Goal: Task Accomplishment & Management: Manage account settings

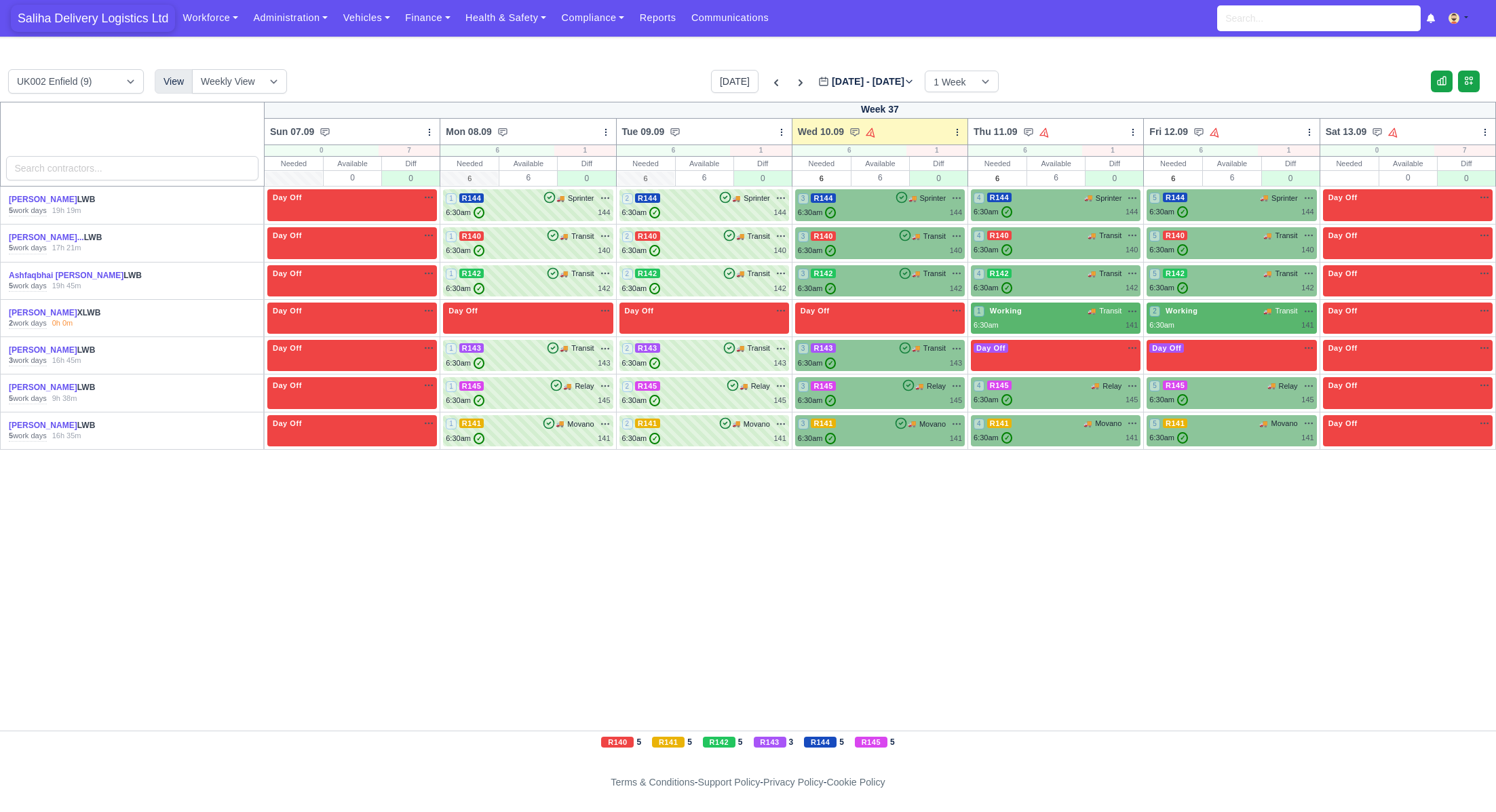
drag, startPoint x: 104, startPoint y: 15, endPoint x: 106, endPoint y: 29, distance: 14.1
click at [104, 15] on span "Saliha Delivery Logistics Ltd" at bounding box center [93, 19] width 165 height 27
click at [874, 207] on div "6:30am ✓ 144" at bounding box center [880, 213] width 165 height 12
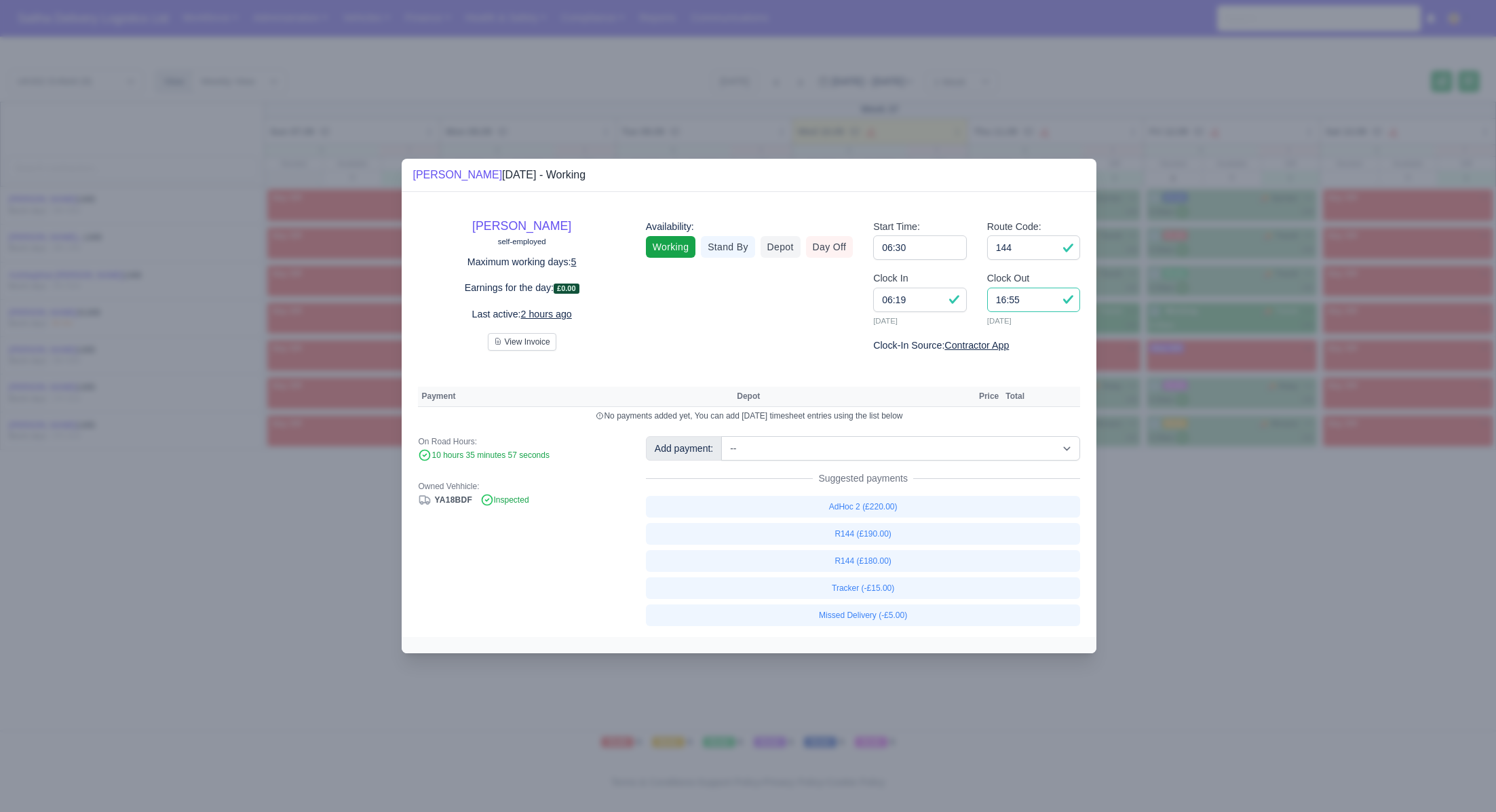
click at [1030, 300] on input "16:55" at bounding box center [1034, 300] width 93 height 25
type input "16:30"
click at [873, 557] on link "R144 (£180.00)" at bounding box center [863, 562] width 435 height 22
select select "1"
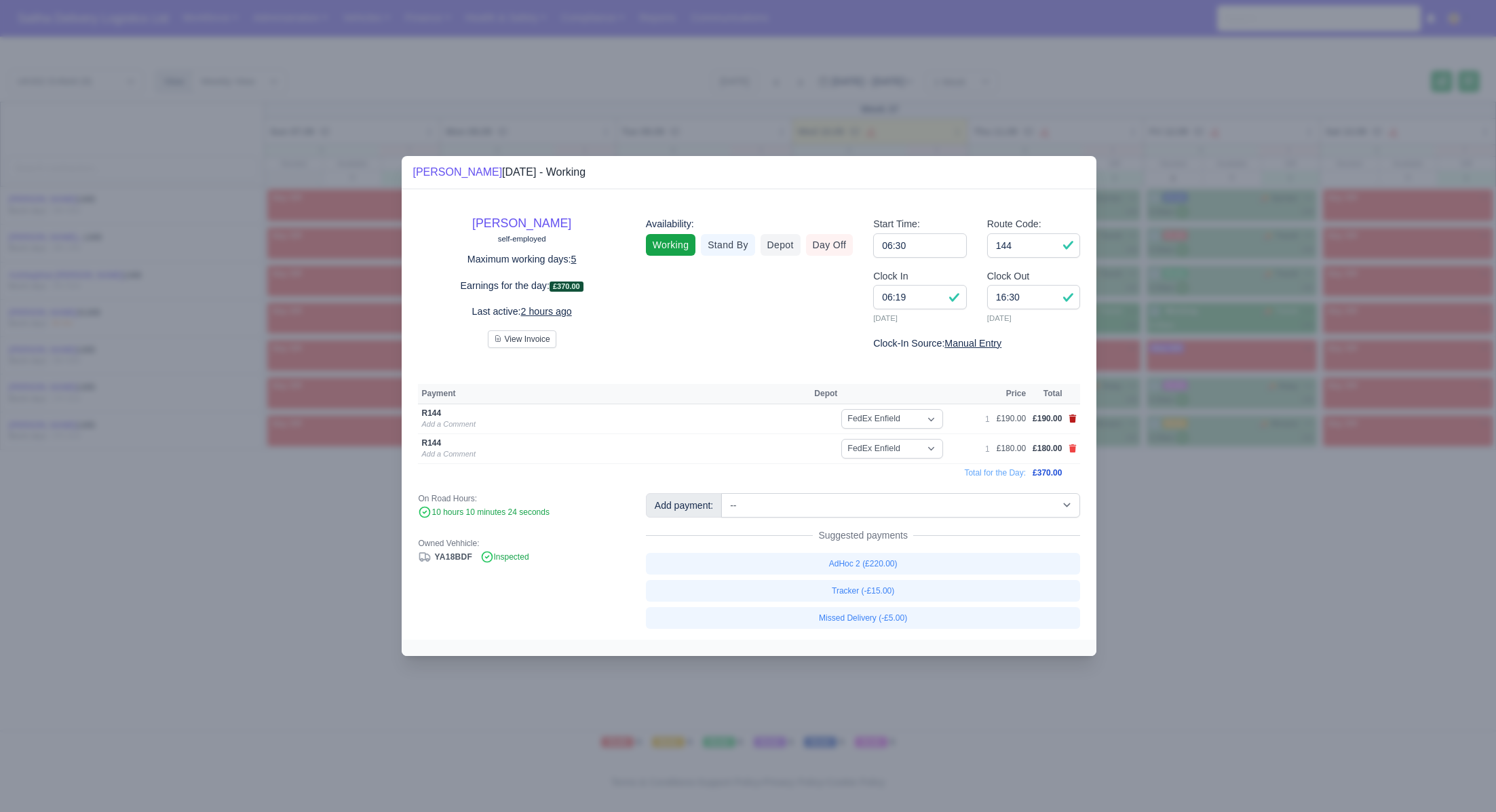
click at [1071, 418] on icon at bounding box center [1073, 419] width 8 height 8
select select
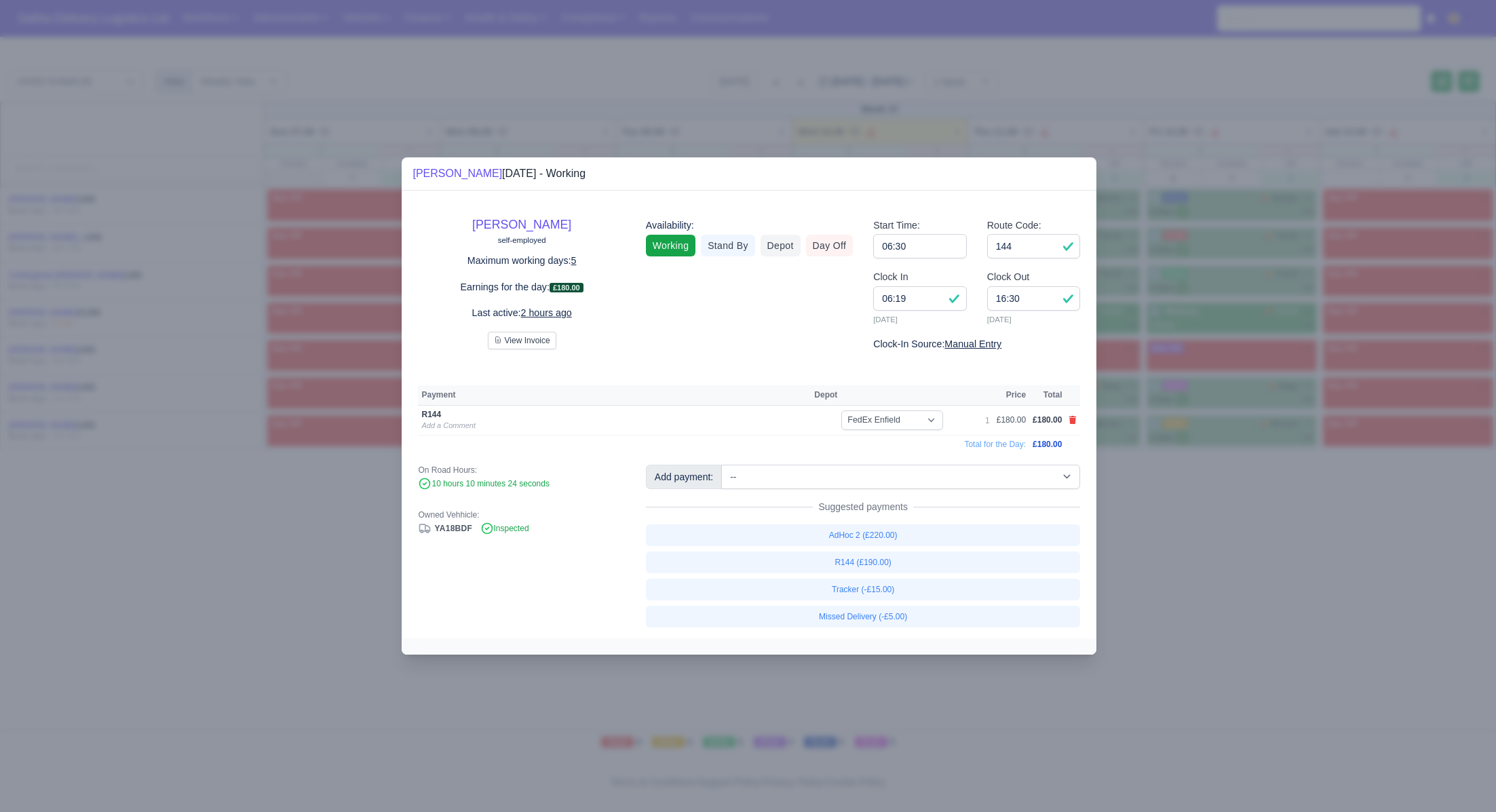
drag, startPoint x: 1256, startPoint y: 569, endPoint x: 1109, endPoint y: 470, distance: 177.2
click at [1236, 562] on div at bounding box center [748, 406] width 1496 height 812
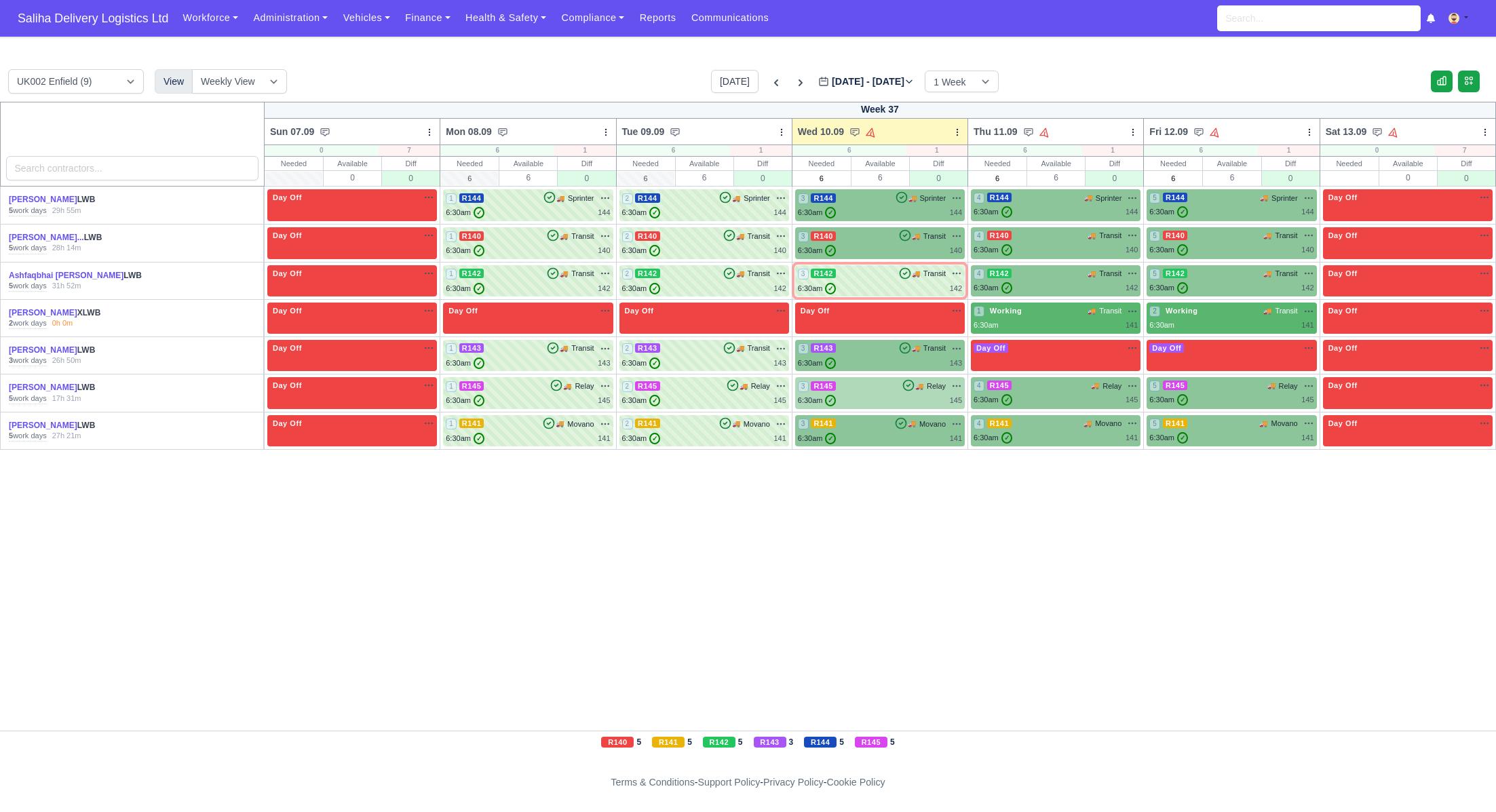
click at [891, 398] on div "6:30am ✓ 145" at bounding box center [880, 400] width 165 height 12
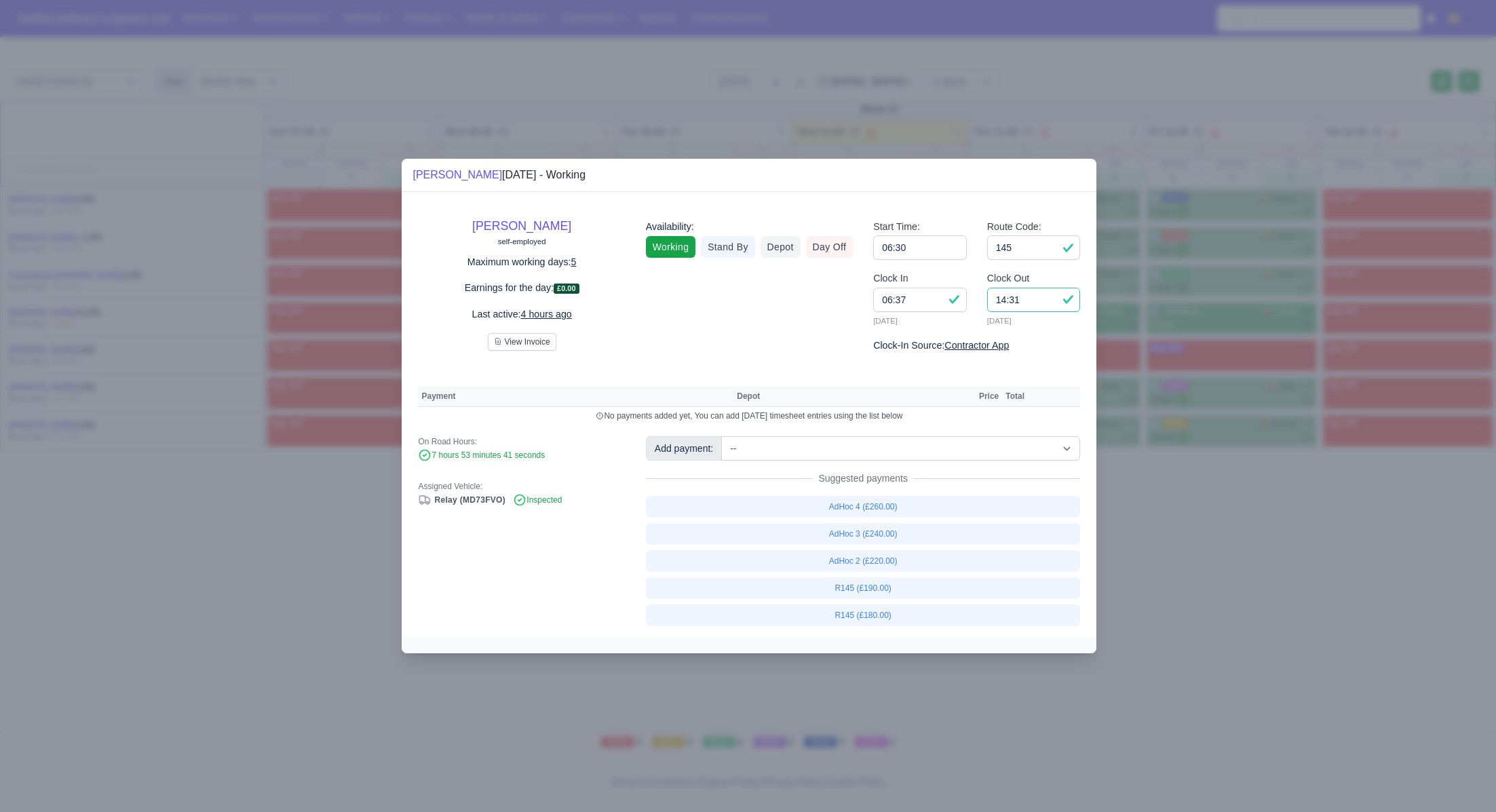
click at [1038, 294] on input "14:31" at bounding box center [1034, 300] width 93 height 25
type input "14:30"
click at [842, 607] on link "R145 (£180.00)" at bounding box center [863, 615] width 435 height 22
select select "1"
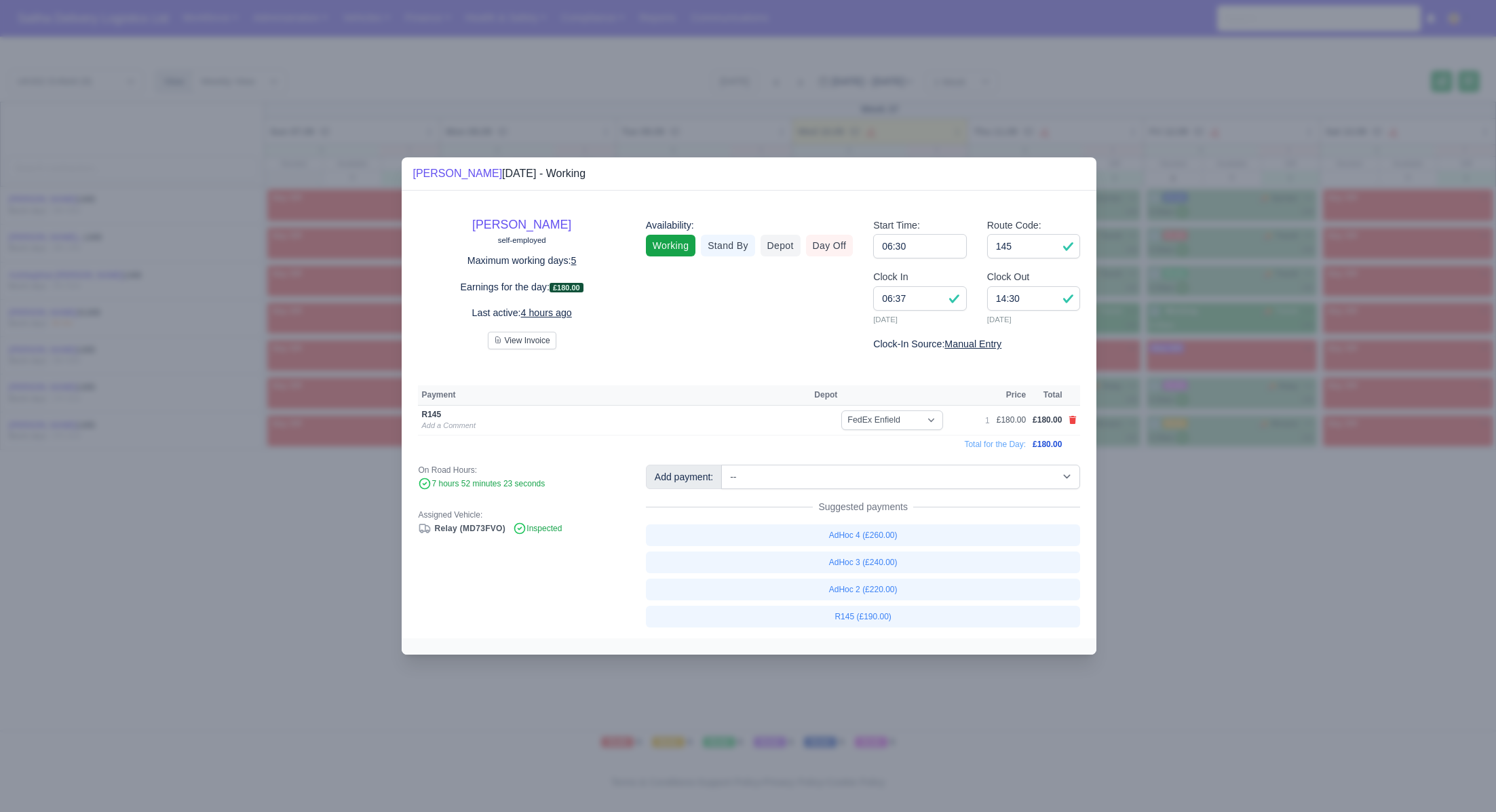
click at [1202, 586] on div at bounding box center [748, 406] width 1496 height 812
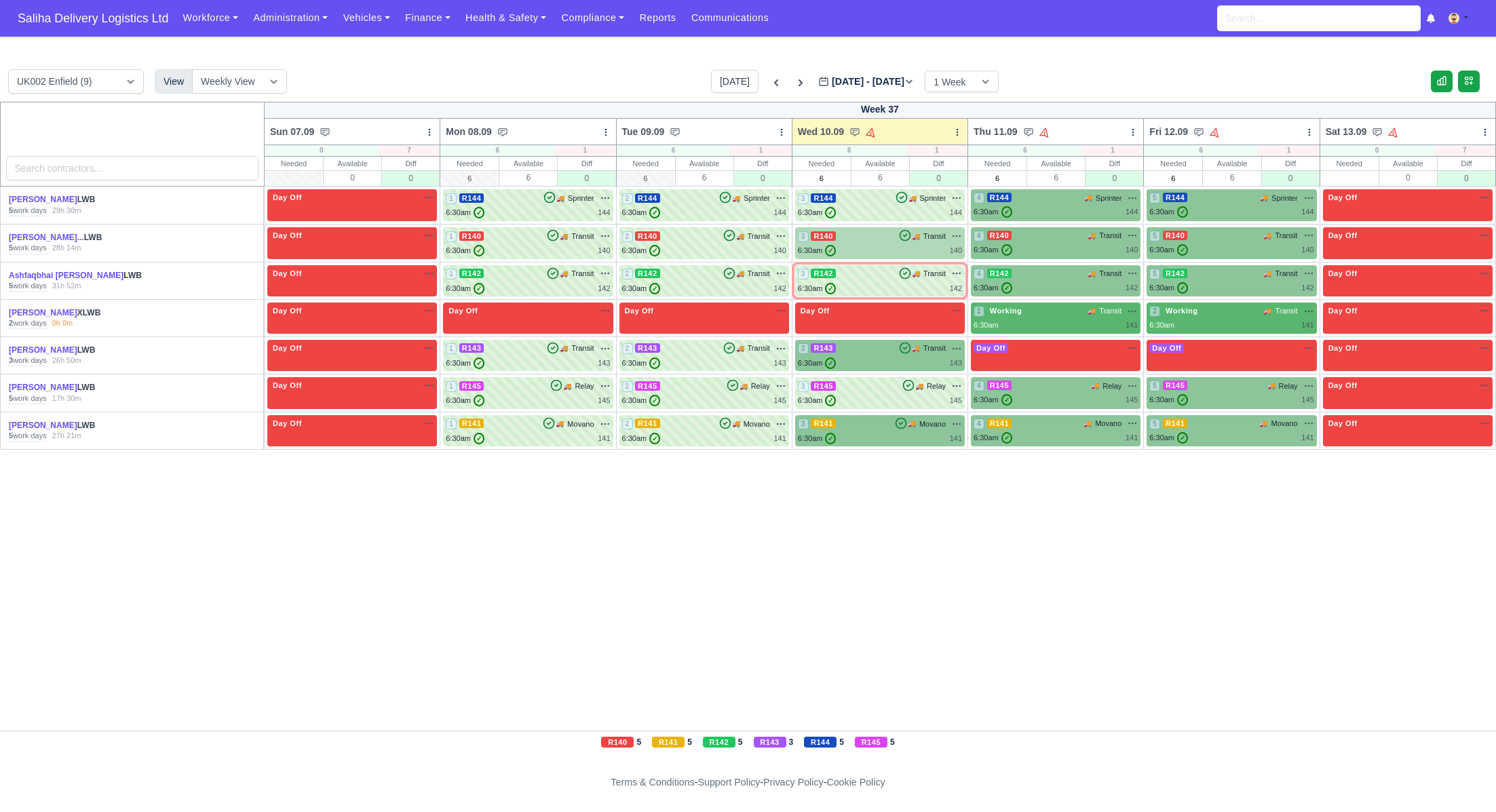
click at [872, 252] on div "6:30am ✓ 140" at bounding box center [880, 251] width 165 height 12
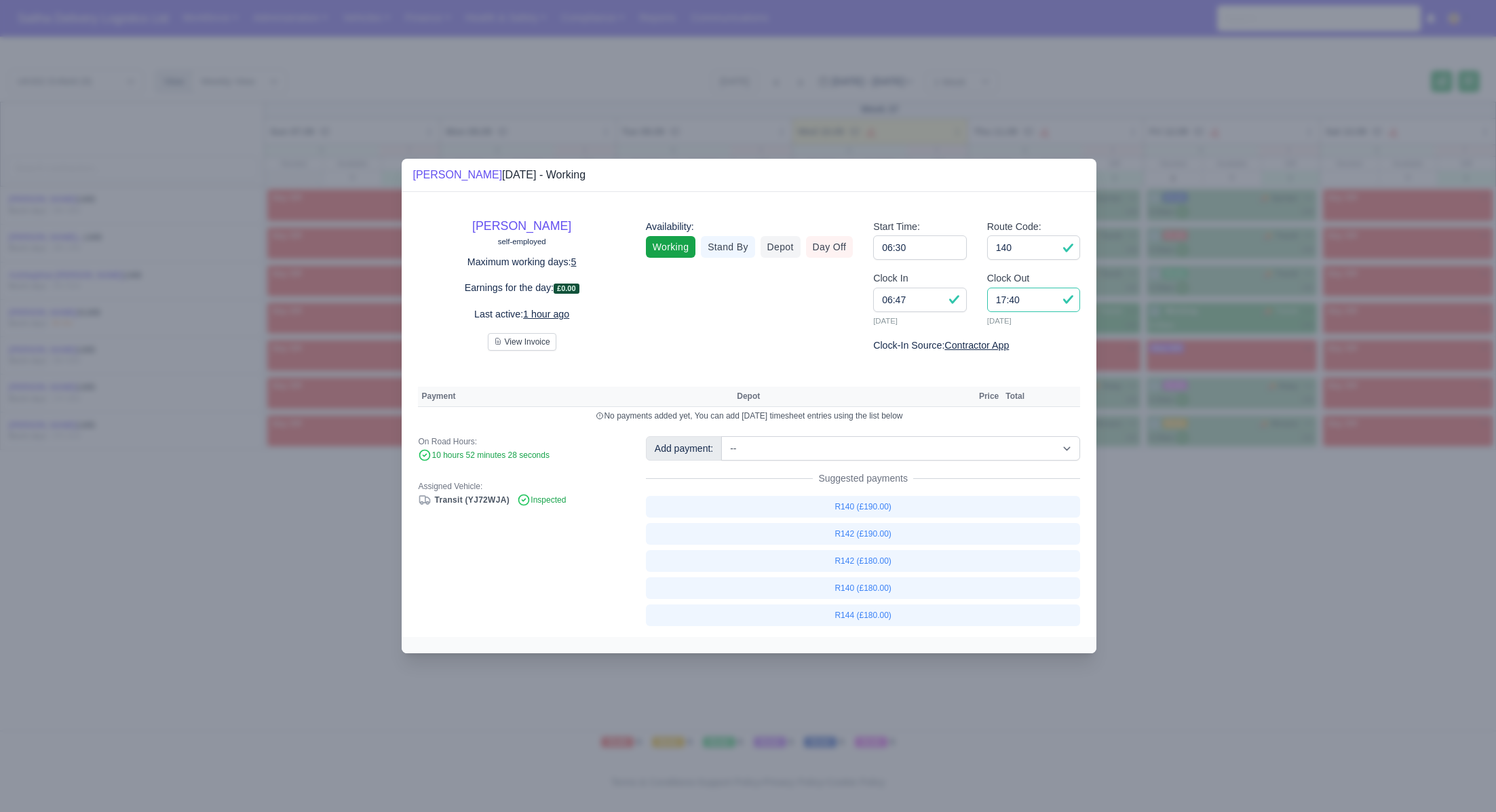
drag, startPoint x: 1031, startPoint y: 304, endPoint x: 976, endPoint y: 300, distance: 55.1
click at [976, 300] on div "Clock In 06:47 10/09/2025 Clock Out 17:40 10/09/2025" at bounding box center [977, 304] width 227 height 67
type input "16:30"
click at [879, 590] on link "R140 (£180.00)" at bounding box center [863, 588] width 435 height 22
select select "1"
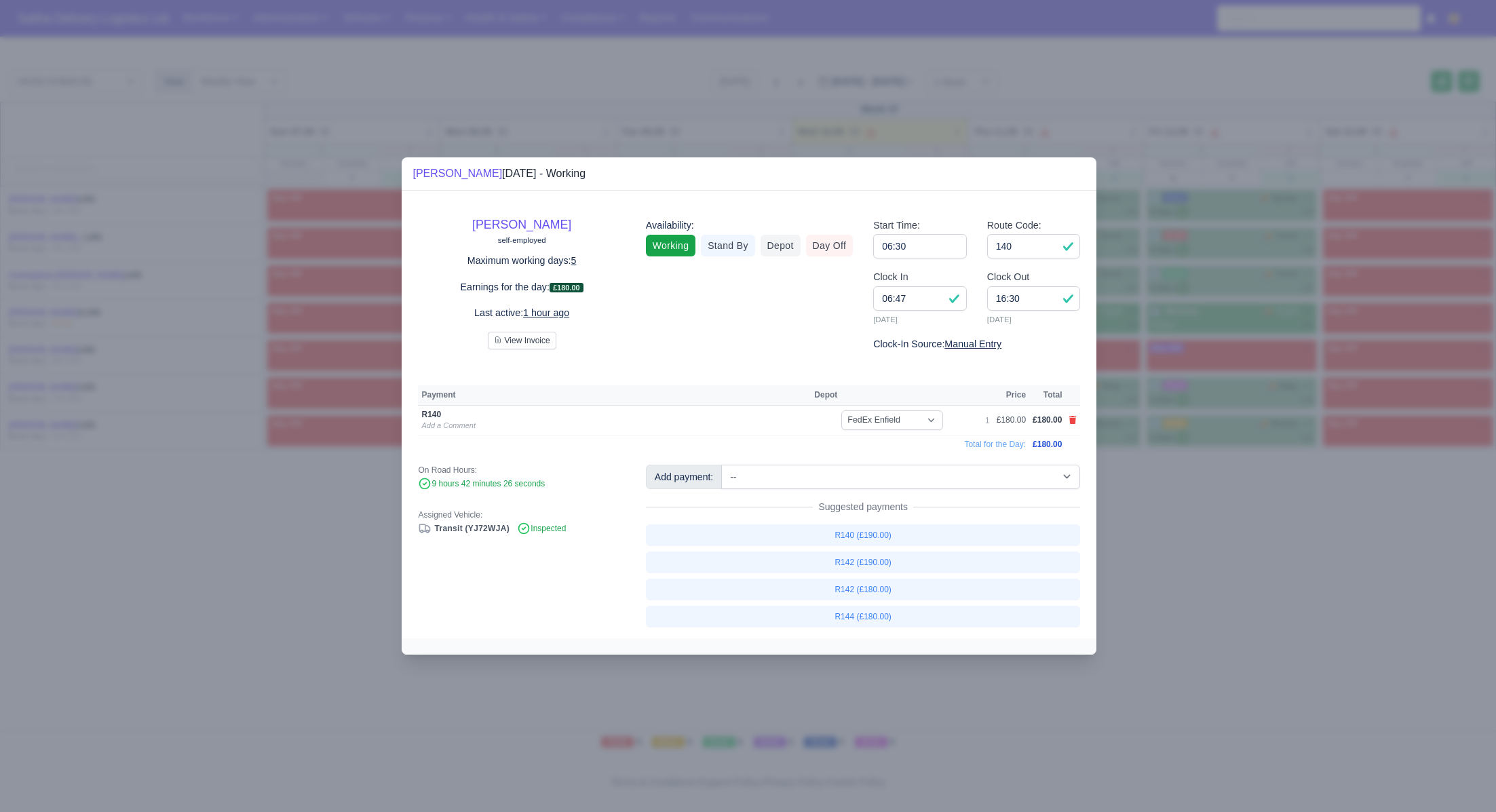
drag, startPoint x: 1282, startPoint y: 591, endPoint x: 876, endPoint y: 341, distance: 476.8
click at [1278, 590] on div at bounding box center [748, 406] width 1496 height 812
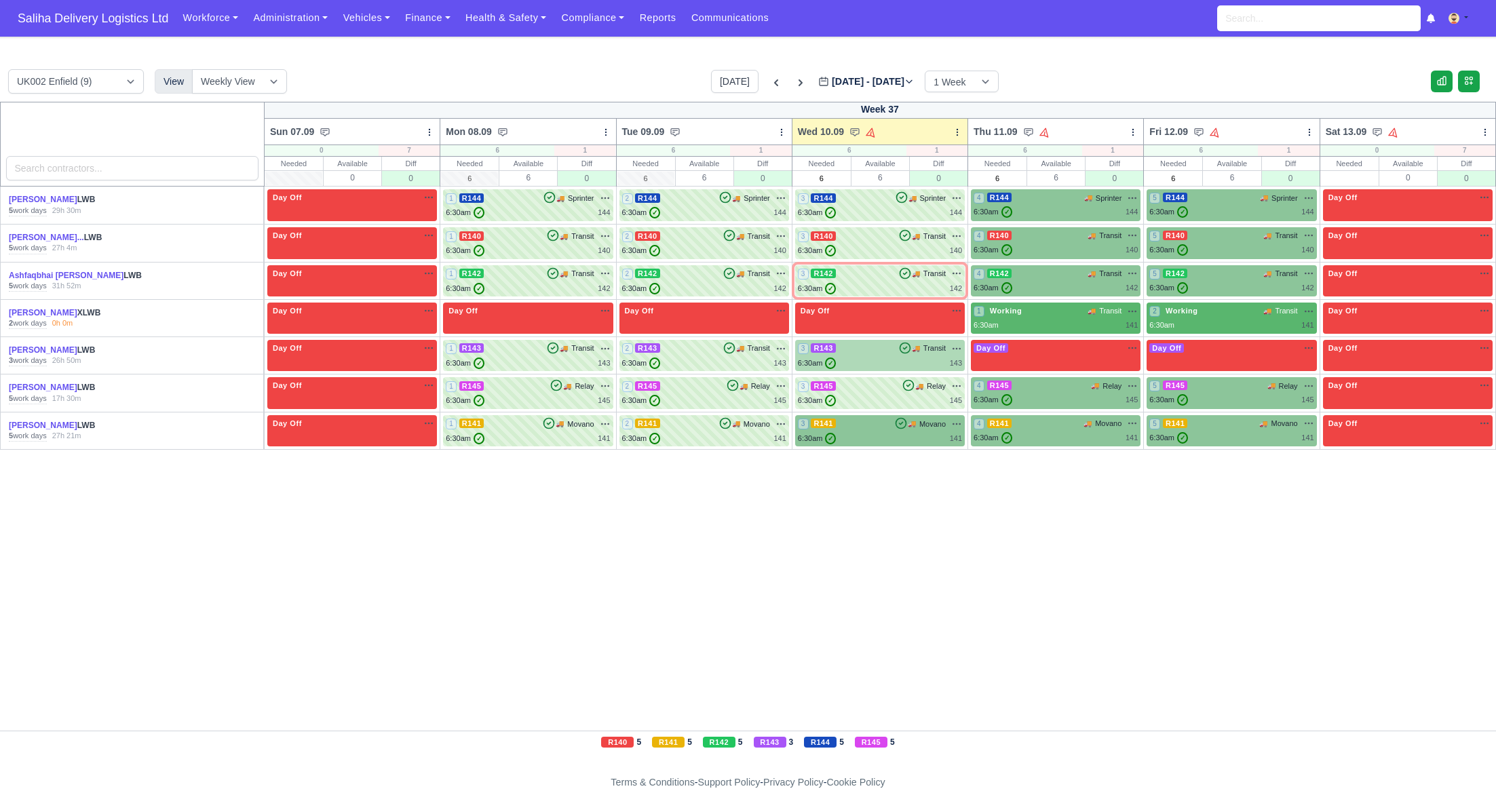
click at [889, 364] on div "6:30am ✓ 143" at bounding box center [880, 363] width 165 height 12
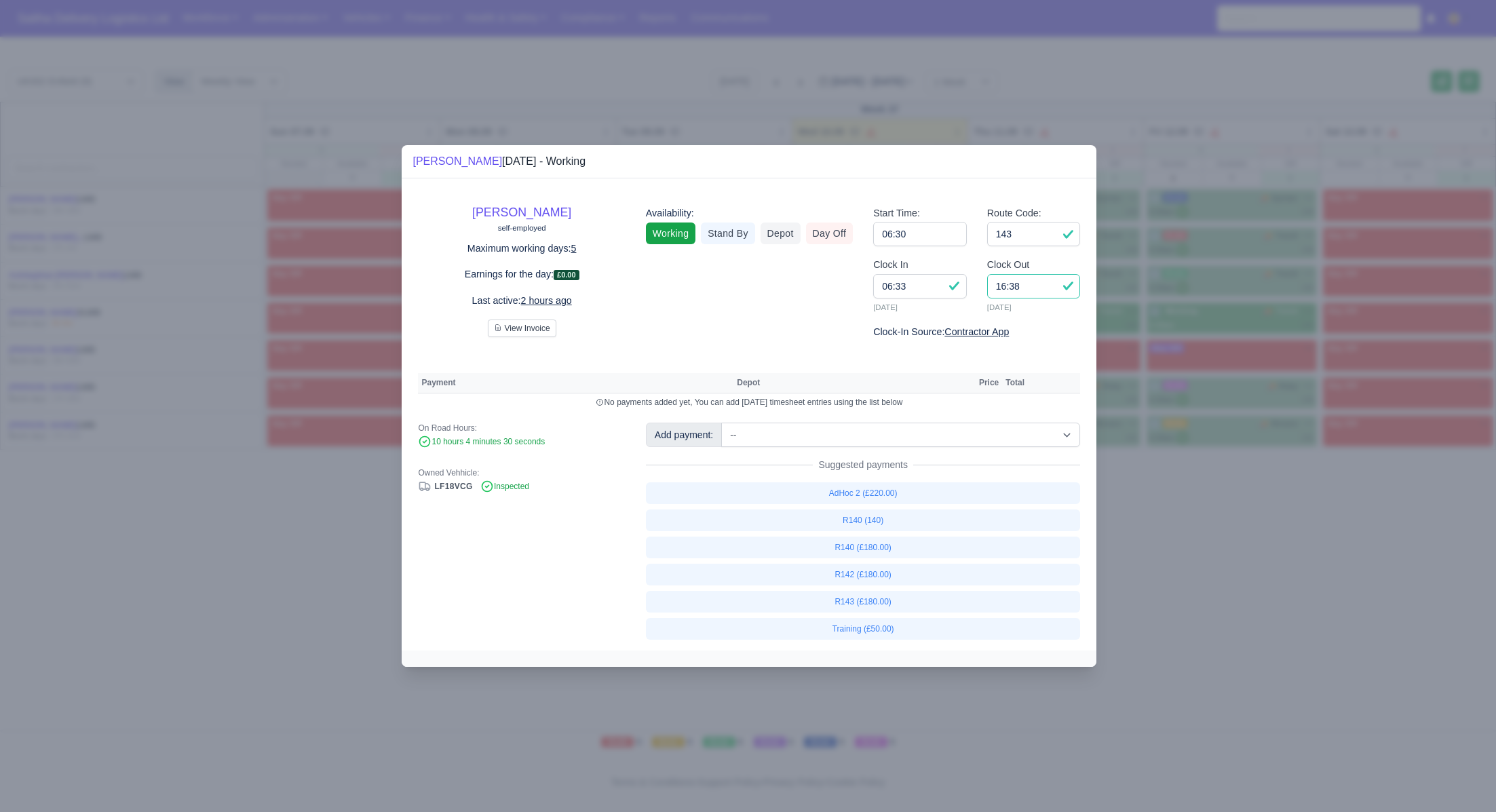
click at [1038, 288] on input "16:38" at bounding box center [1034, 286] width 93 height 25
type input "1"
type input "15:30"
click at [896, 597] on link "R143 (£180.00)" at bounding box center [863, 602] width 435 height 22
select select "1"
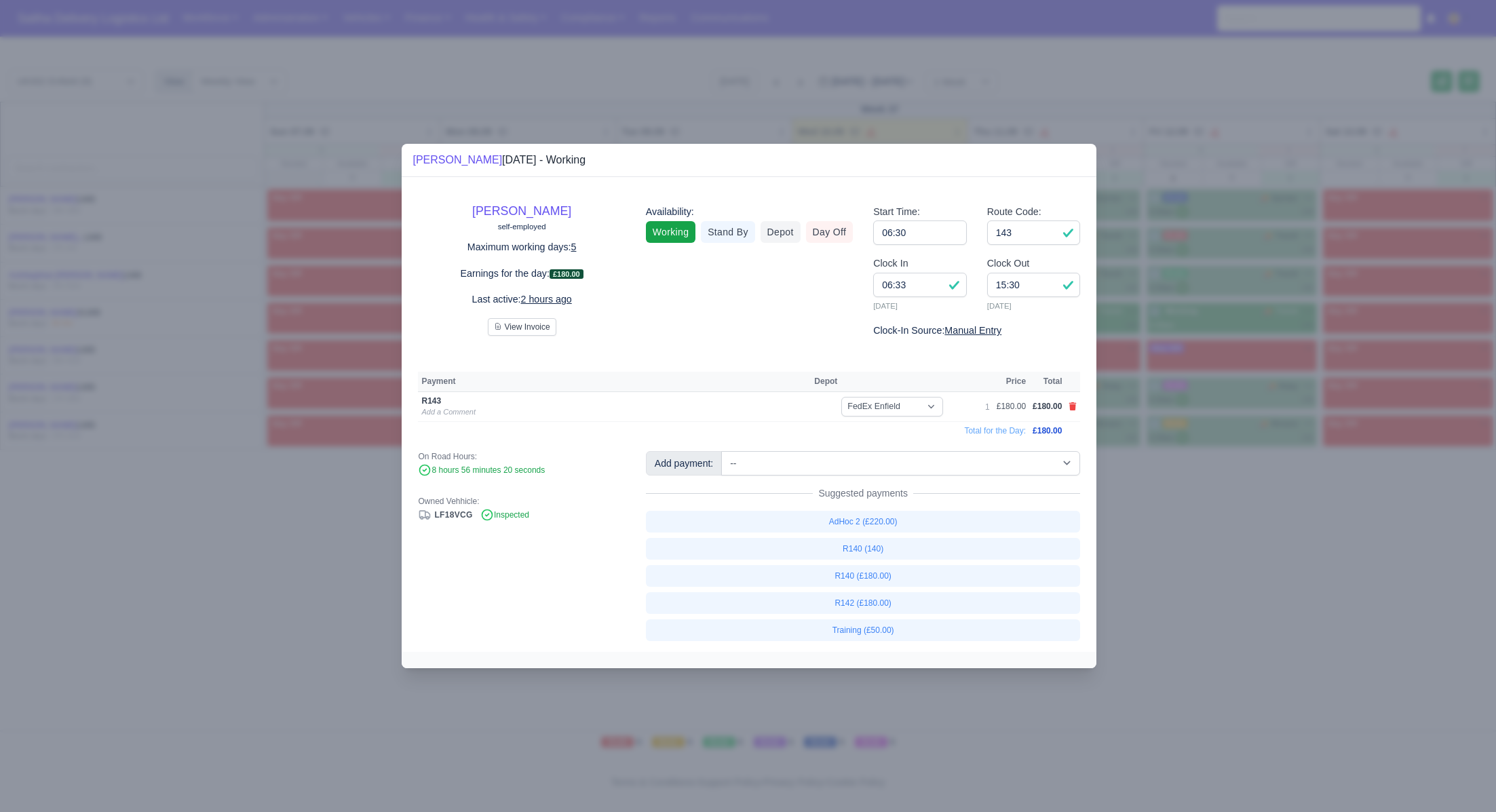
drag, startPoint x: 1124, startPoint y: 584, endPoint x: 1089, endPoint y: 553, distance: 46.8
click at [1124, 584] on div at bounding box center [748, 406] width 1496 height 812
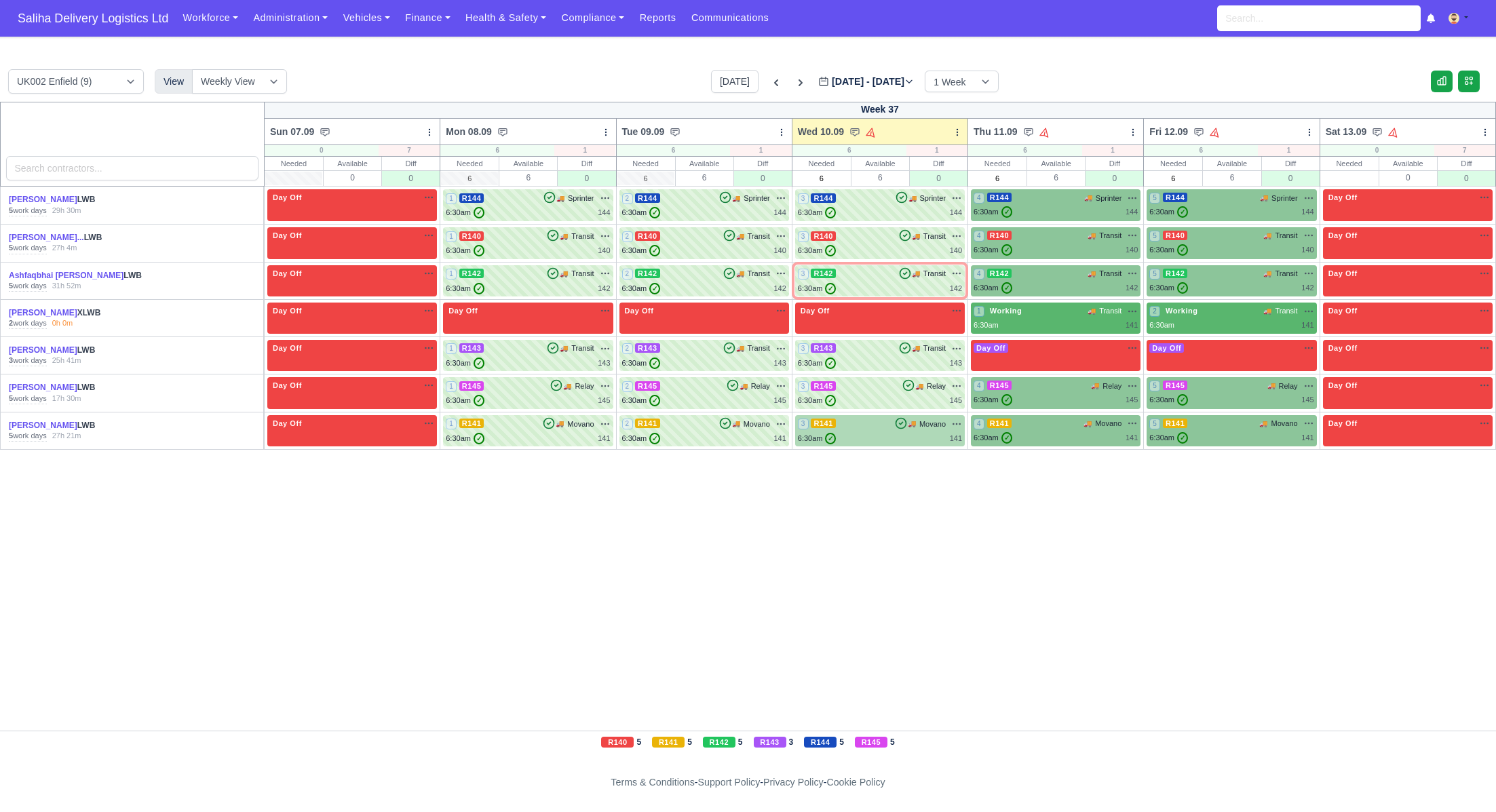
click at [906, 437] on div "6:30am ✓ 141" at bounding box center [880, 439] width 165 height 12
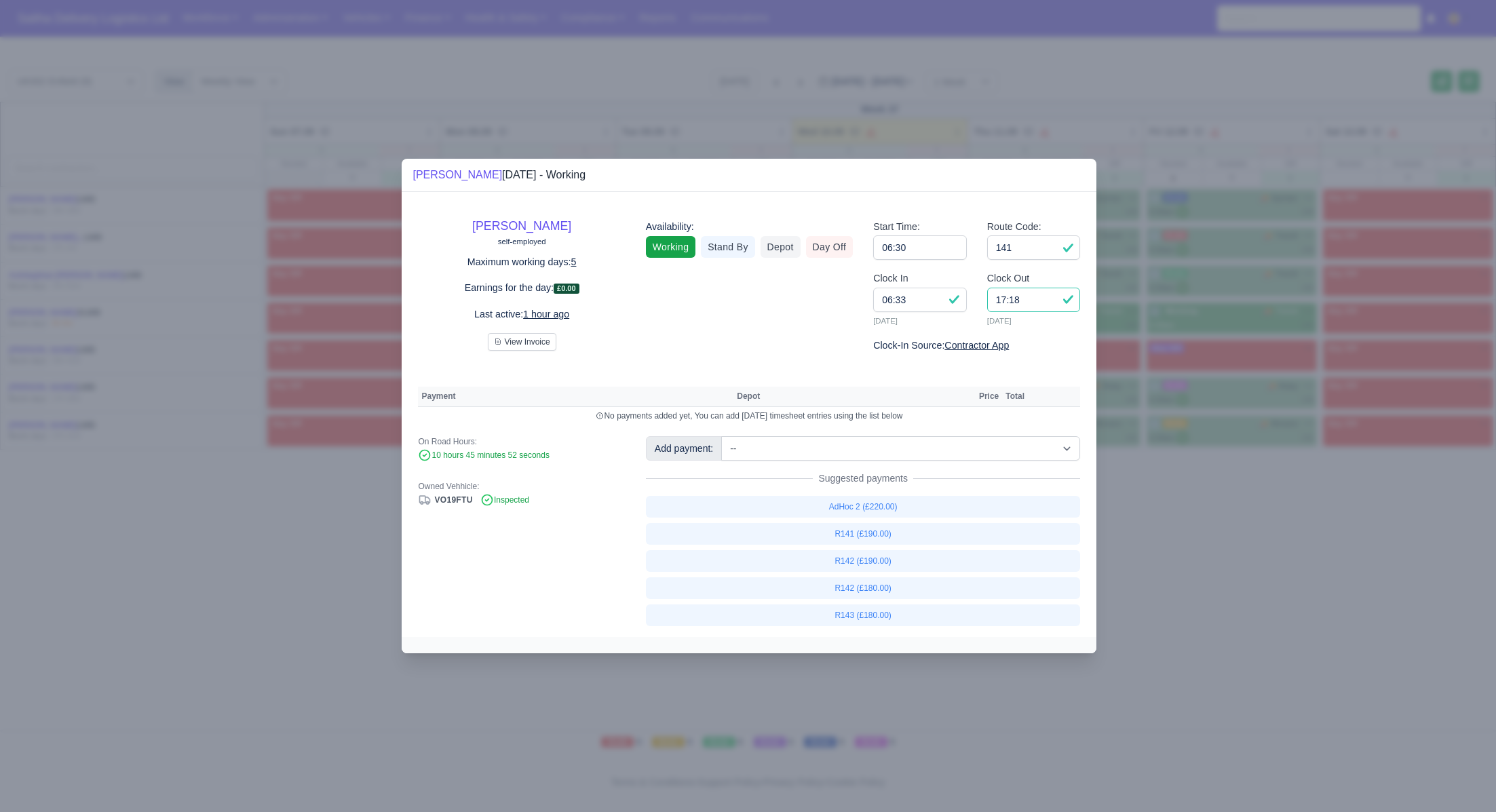
drag, startPoint x: 1034, startPoint y: 303, endPoint x: 967, endPoint y: 302, distance: 67.0
click at [967, 302] on div "Clock In 06:33 10/09/2025 Clock Out 17:18 10/09/2025" at bounding box center [977, 304] width 227 height 67
type input "16:00"
click at [897, 533] on link "R141 (£190.00)" at bounding box center [863, 535] width 435 height 22
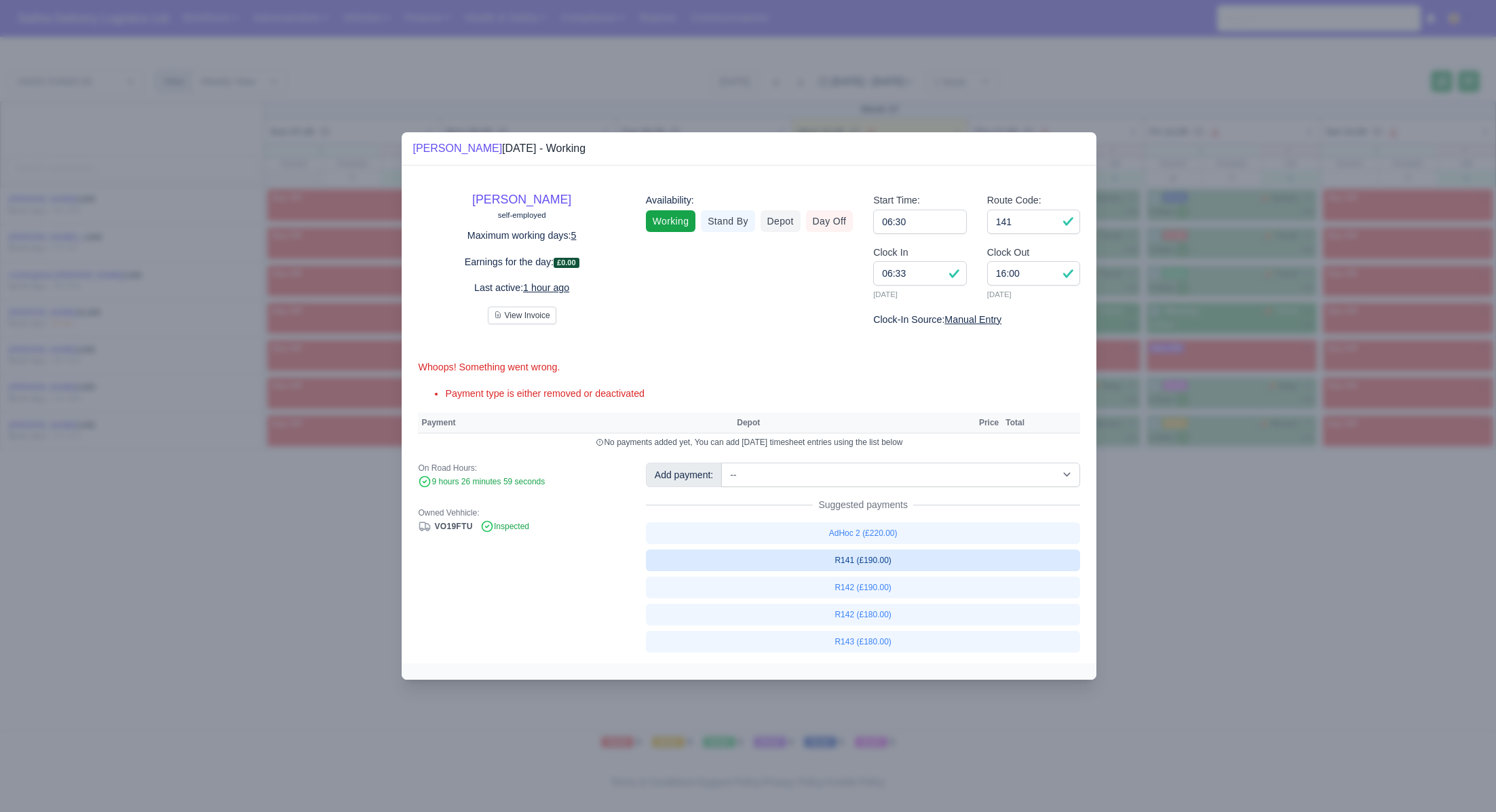
select select "1"
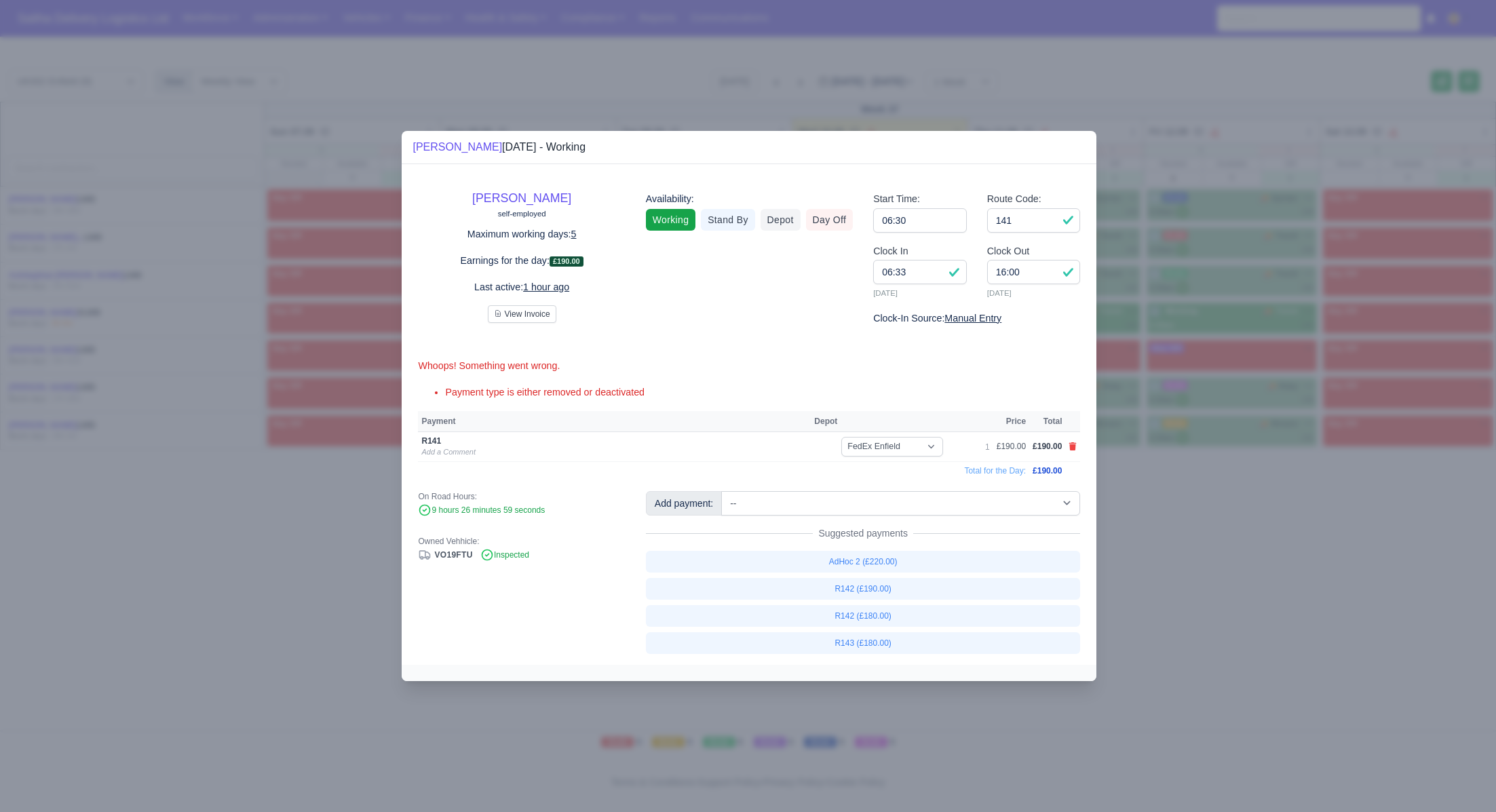
click at [1206, 540] on div at bounding box center [748, 406] width 1496 height 812
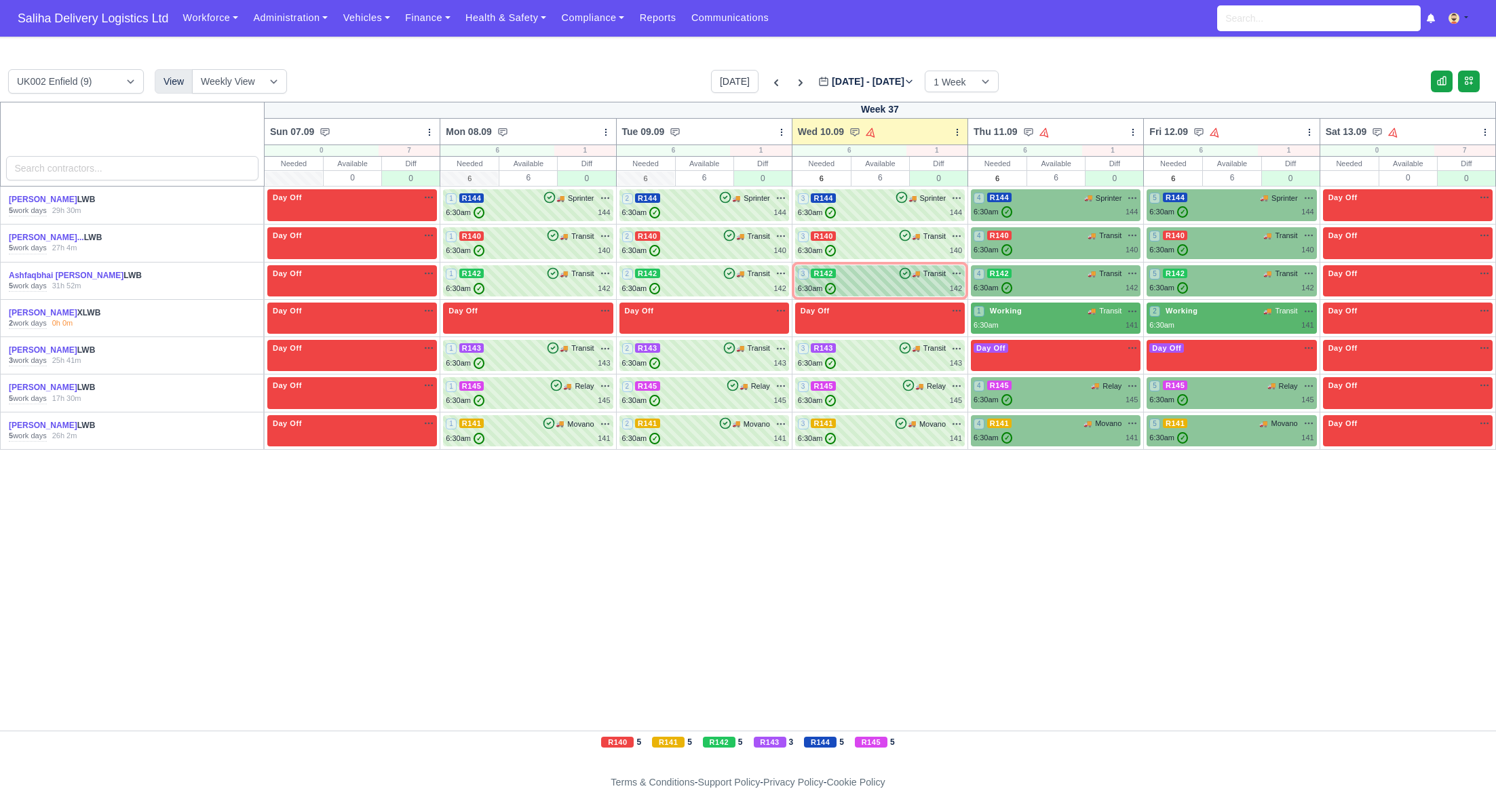
click at [851, 276] on div "3 R142 🚚 Transit" at bounding box center [880, 274] width 165 height 12
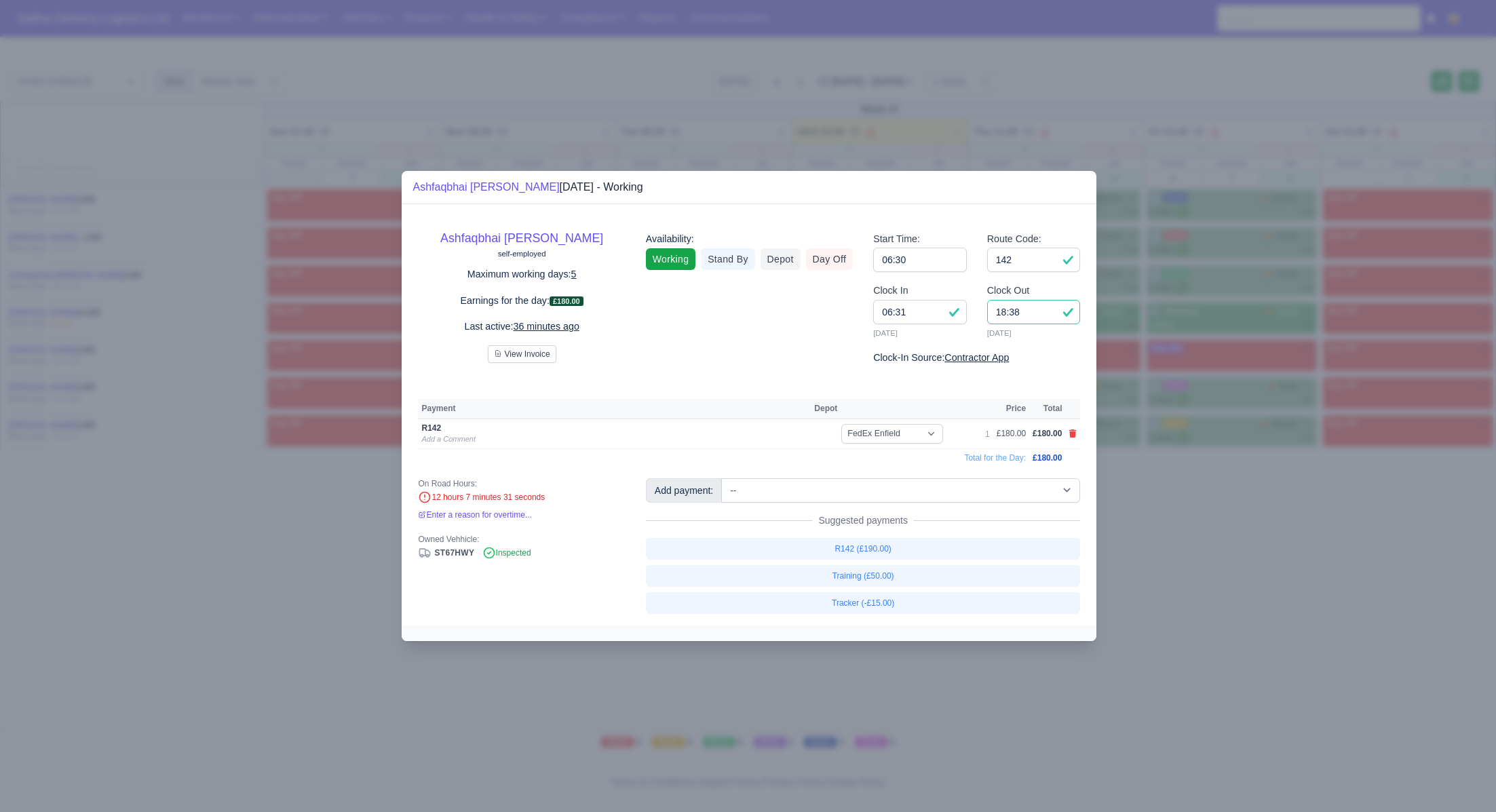
drag, startPoint x: 1028, startPoint y: 313, endPoint x: 990, endPoint y: 313, distance: 38.0
click at [990, 313] on input "18:38" at bounding box center [1034, 311] width 93 height 25
type input "17:30"
click at [1262, 542] on div at bounding box center [748, 406] width 1496 height 812
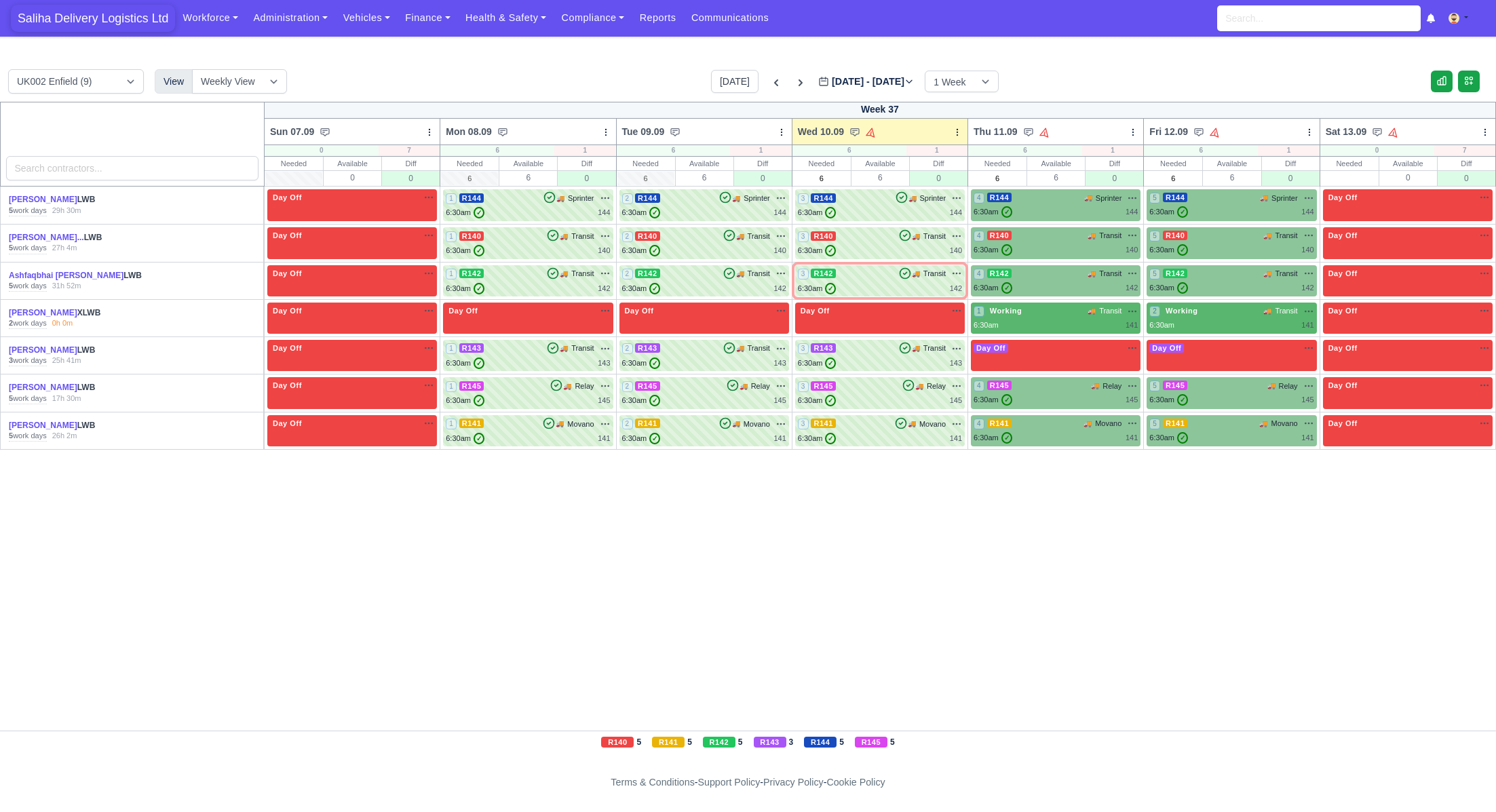
click at [42, 26] on span "Saliha Delivery Logistics Ltd" at bounding box center [93, 19] width 165 height 27
